Goal: Task Accomplishment & Management: Use online tool/utility

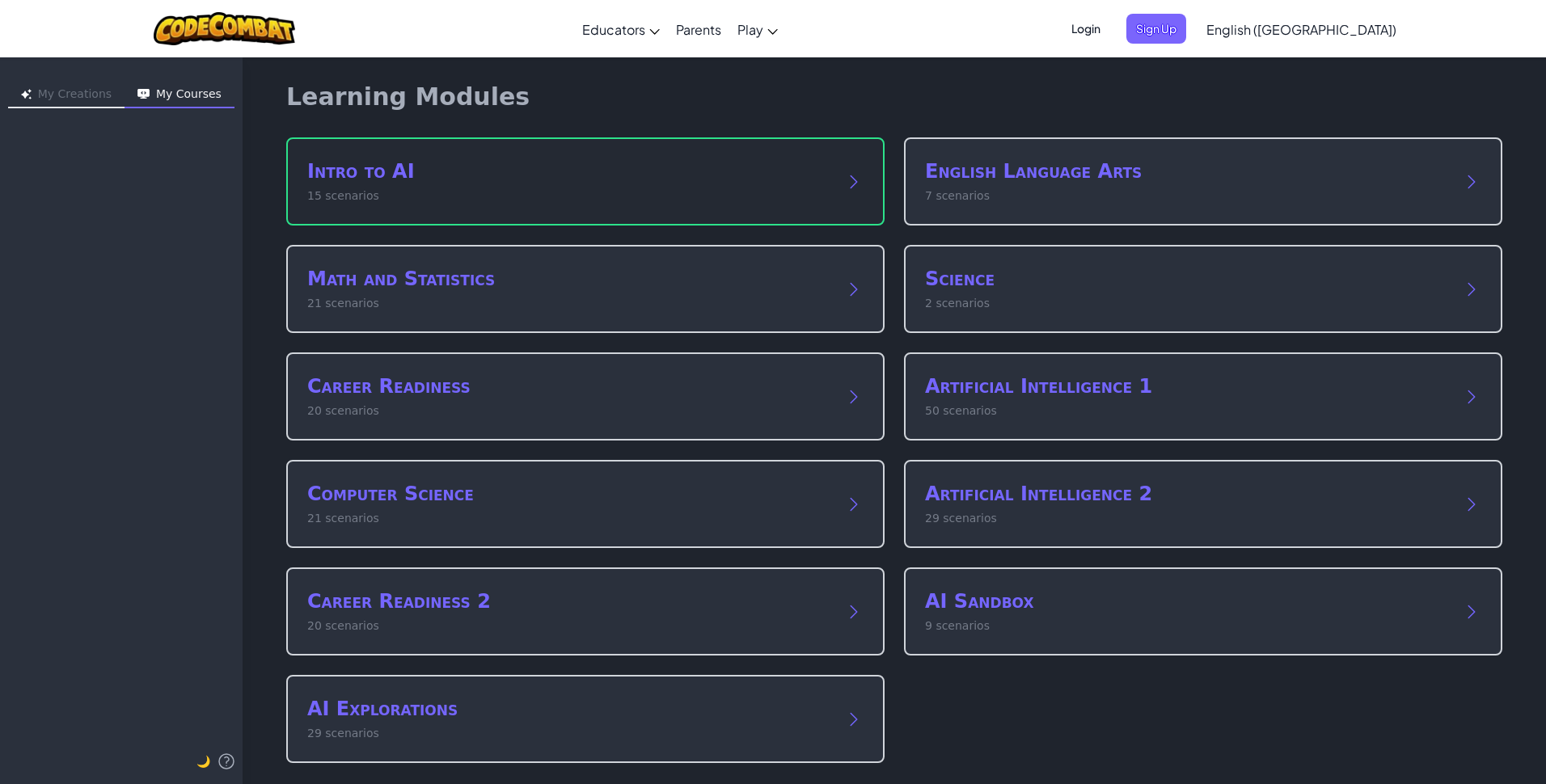
click at [639, 192] on p "15 scenarios" at bounding box center [569, 196] width 524 height 17
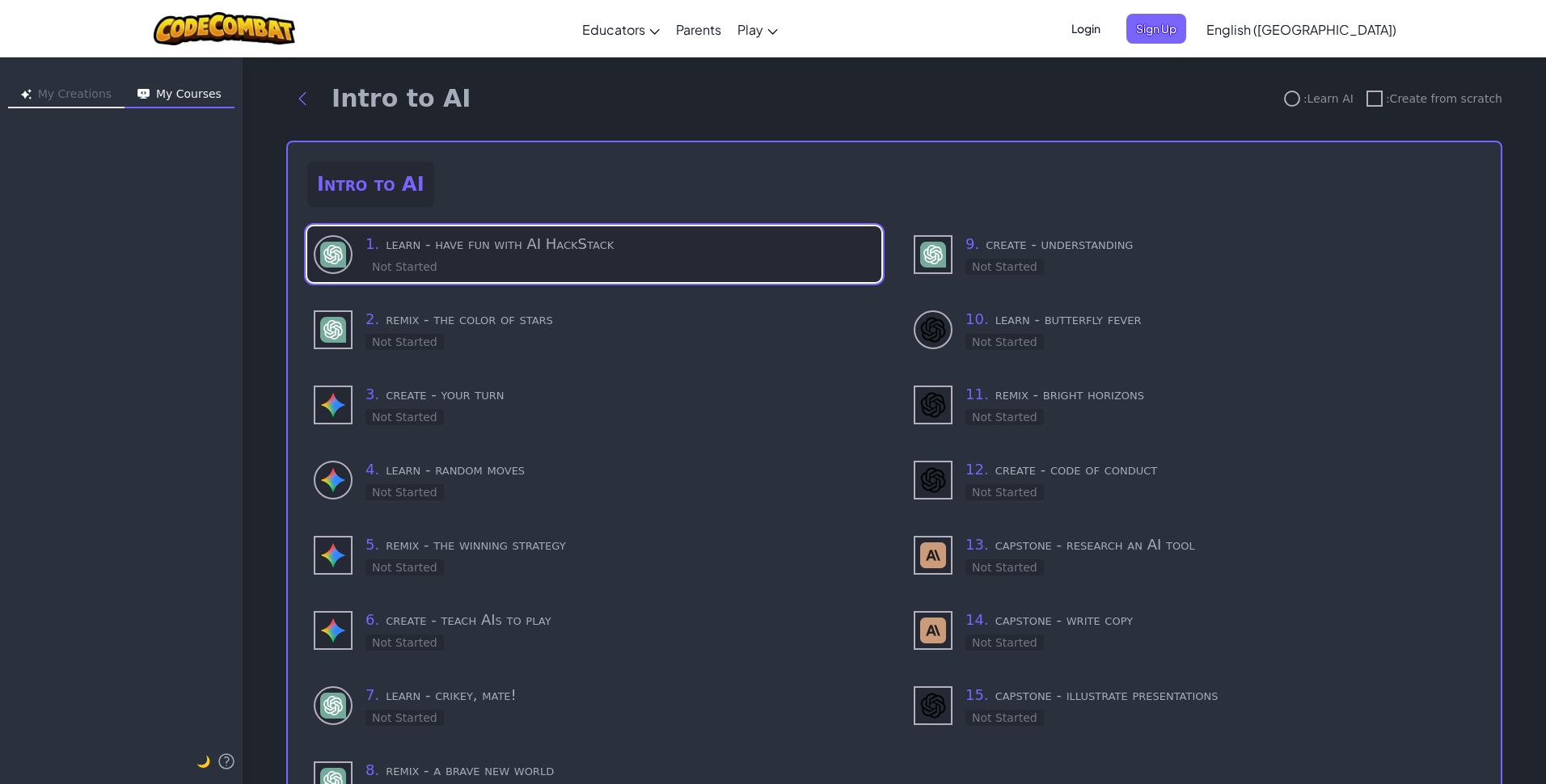
click at [609, 257] on div "1 . learn - have fun with AI HackStack Not Started" at bounding box center [620, 254] width 509 height 43
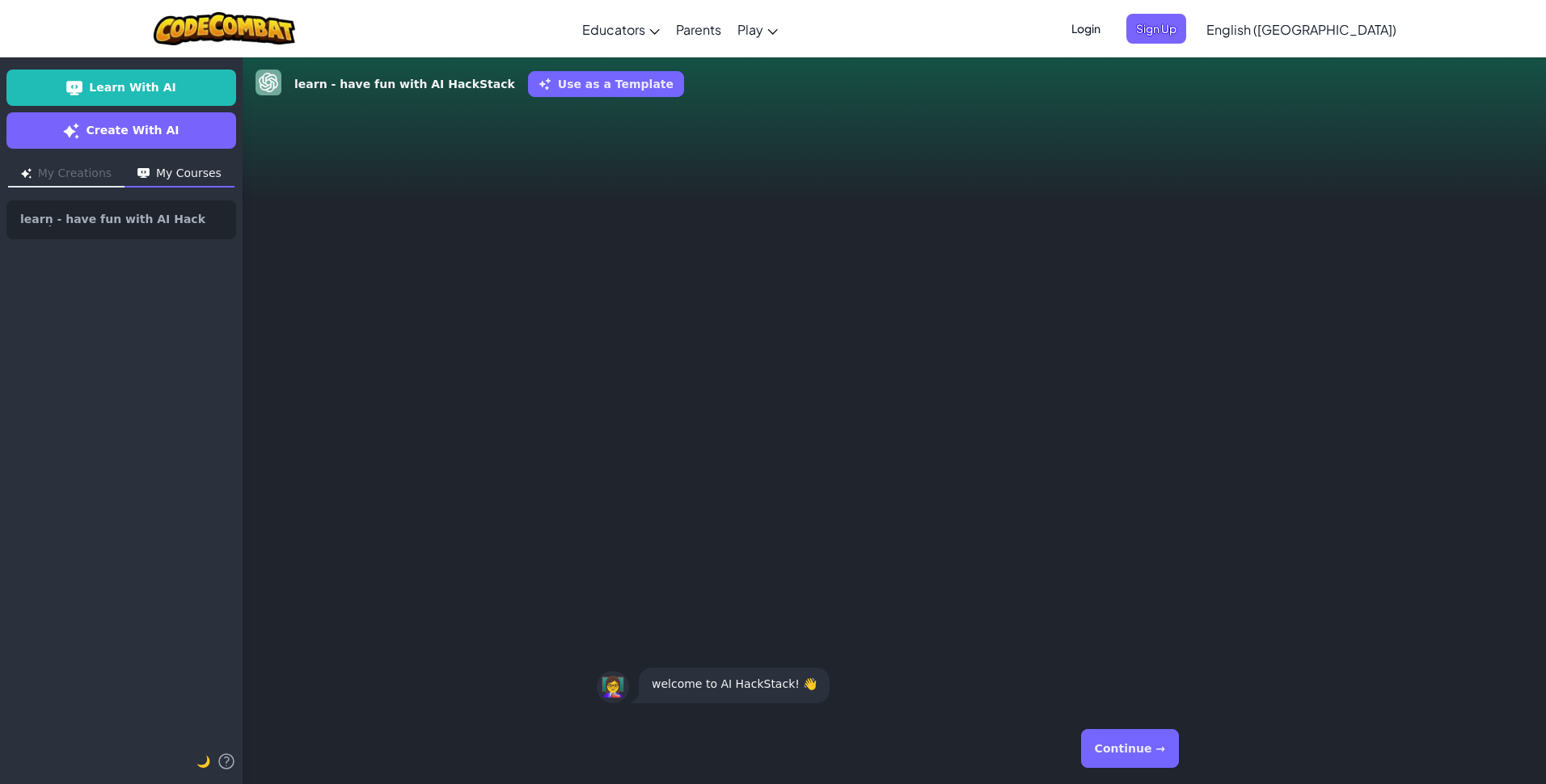
click at [1110, 22] on span "Login" at bounding box center [1086, 29] width 49 height 30
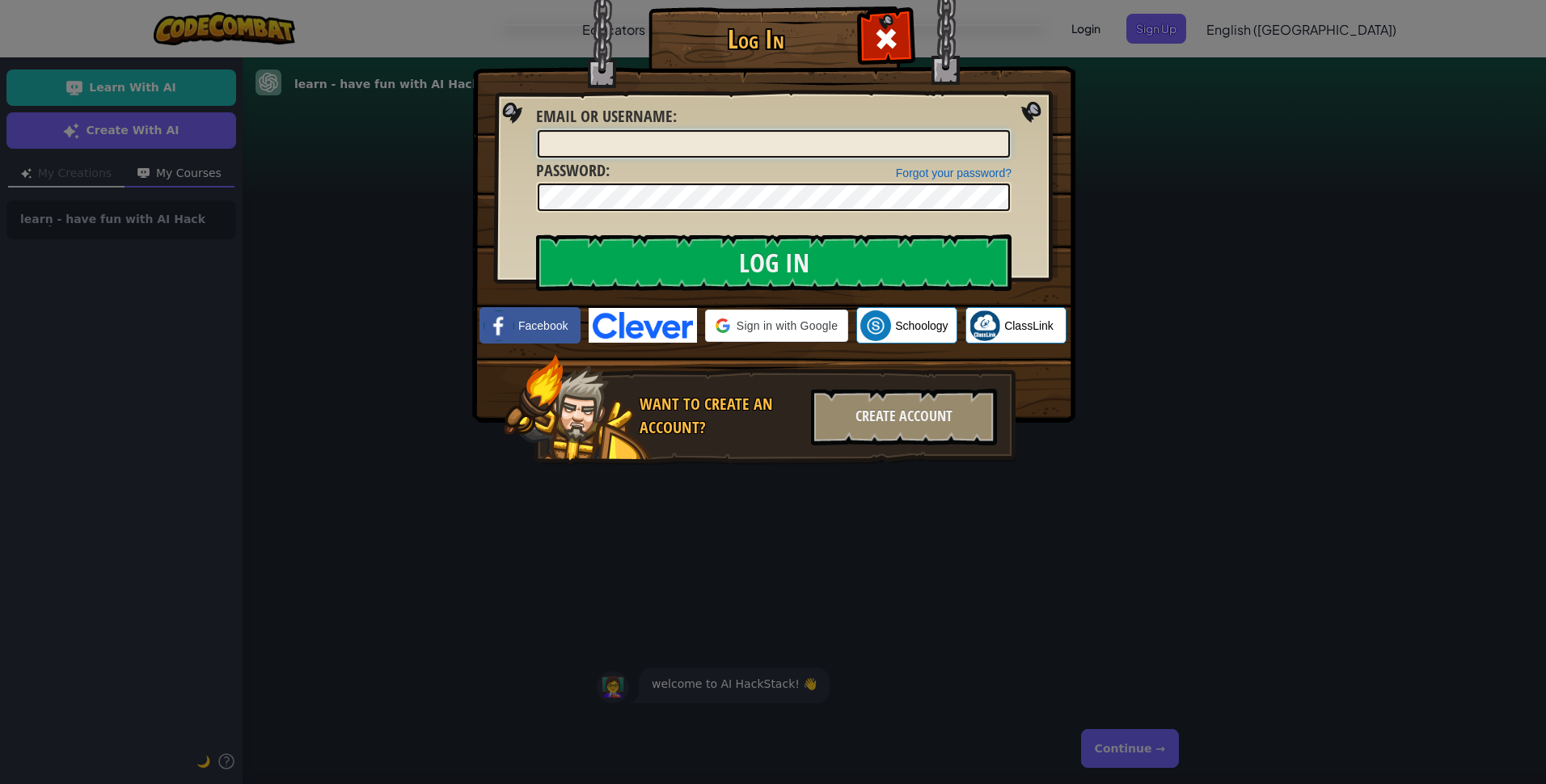
type input "[EMAIL_ADDRESS][DOMAIN_NAME]"
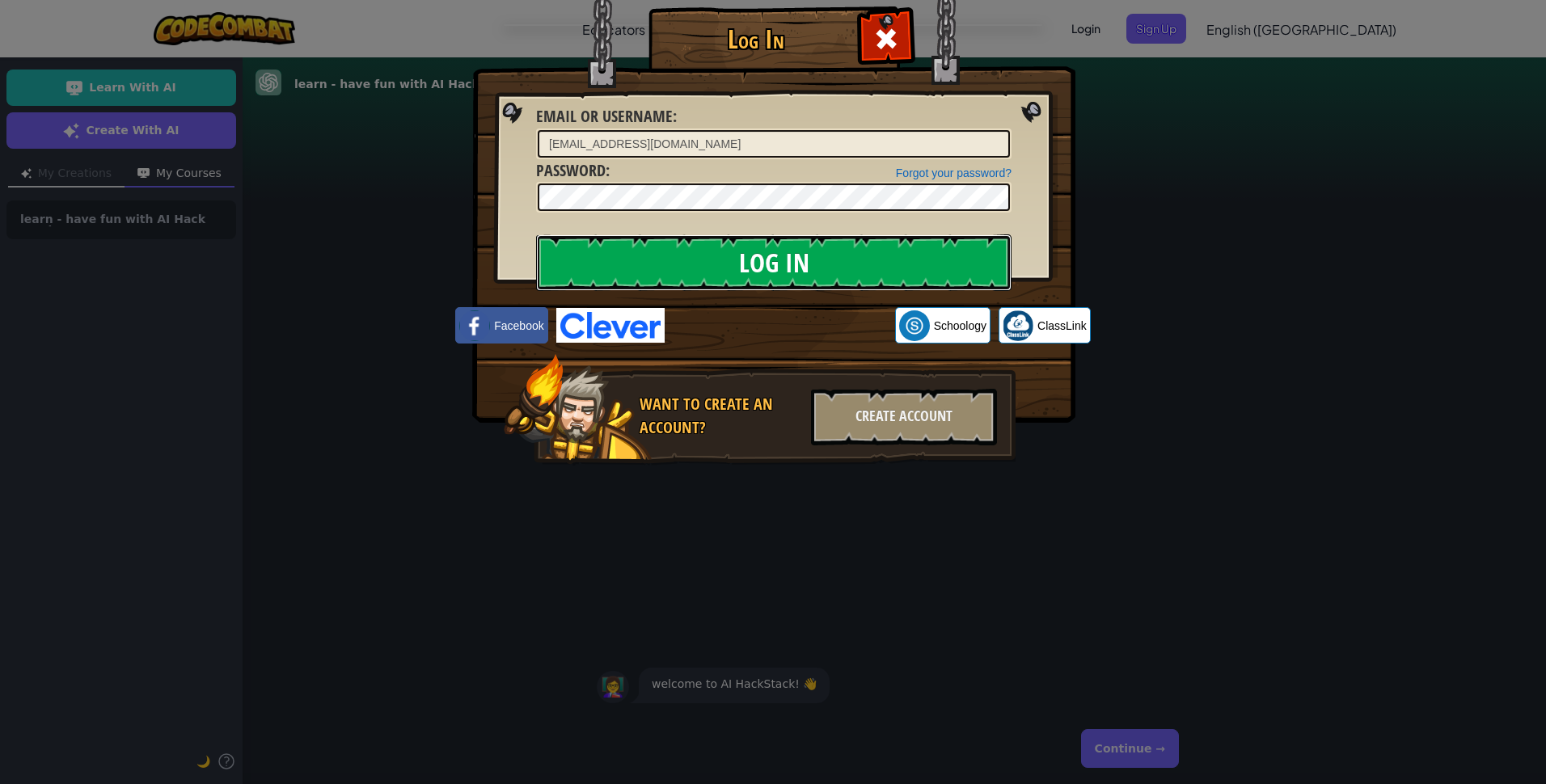
click at [726, 271] on input "Log In" at bounding box center [773, 263] width 475 height 57
